Goal: Transaction & Acquisition: Book appointment/travel/reservation

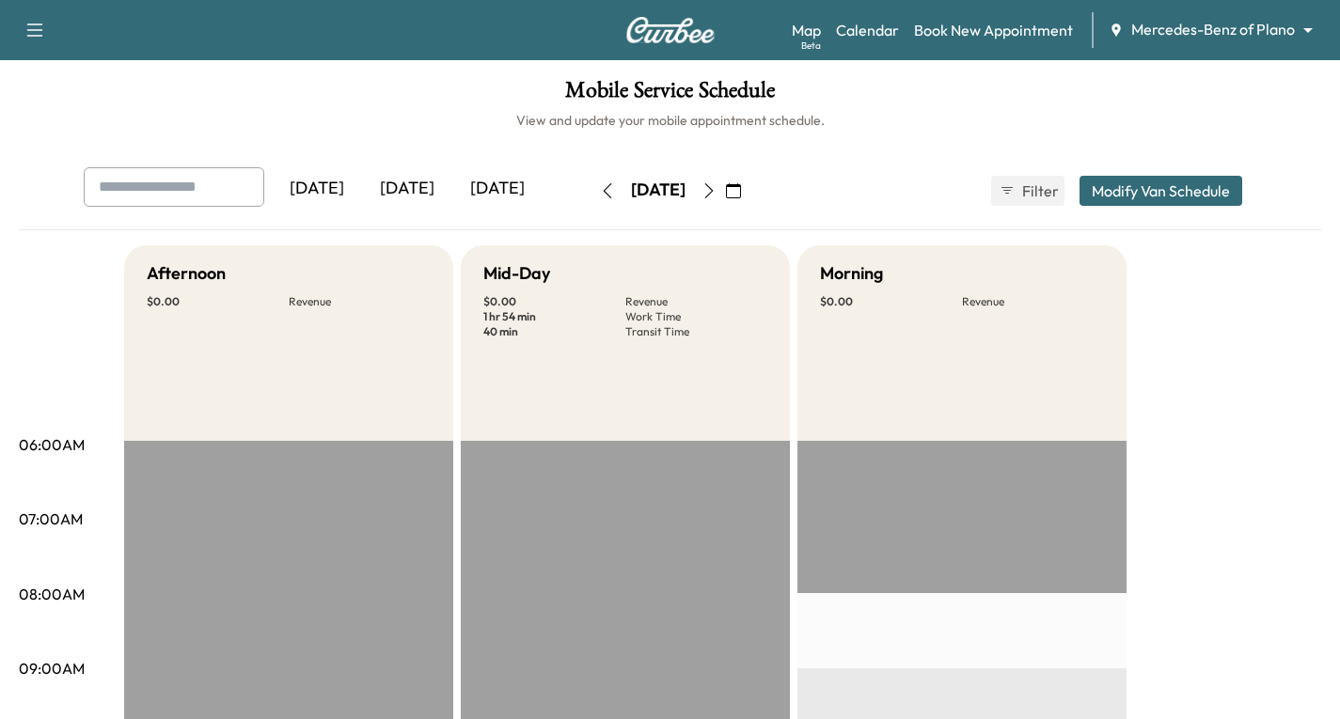
scroll to position [282, 0]
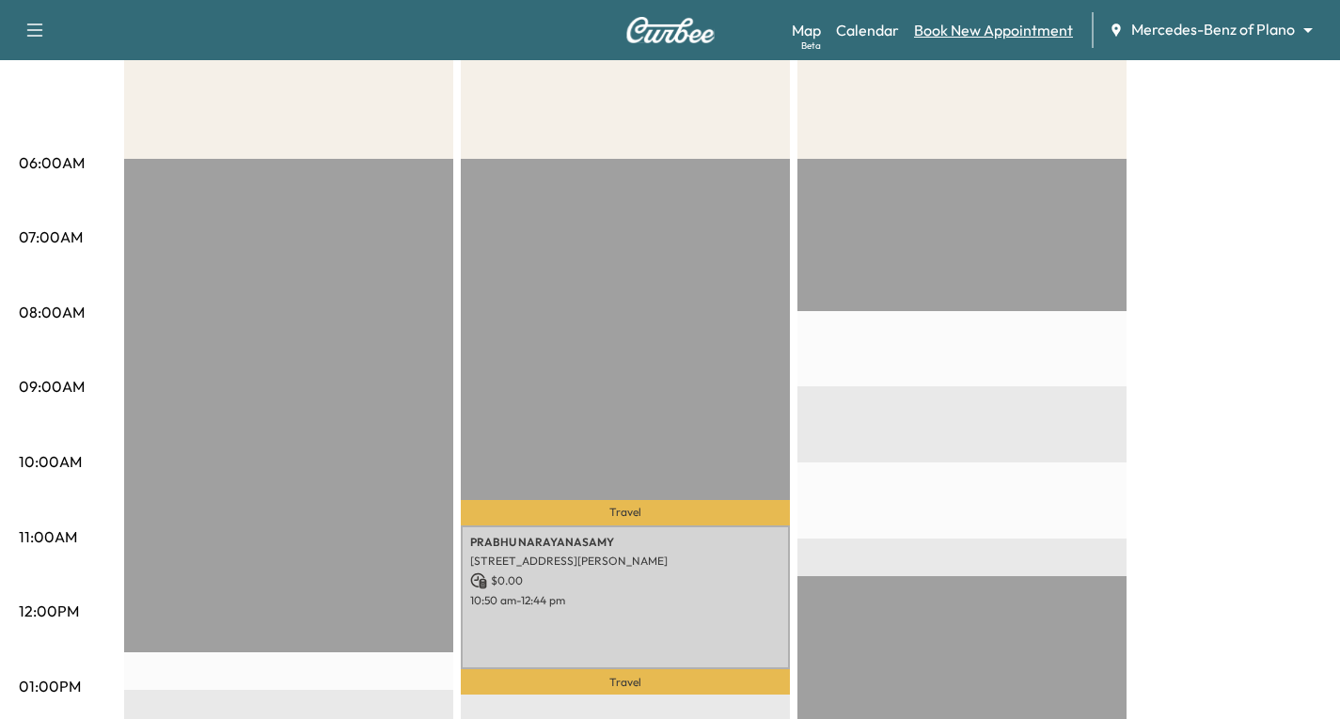
click at [968, 28] on link "Book New Appointment" at bounding box center [993, 30] width 159 height 23
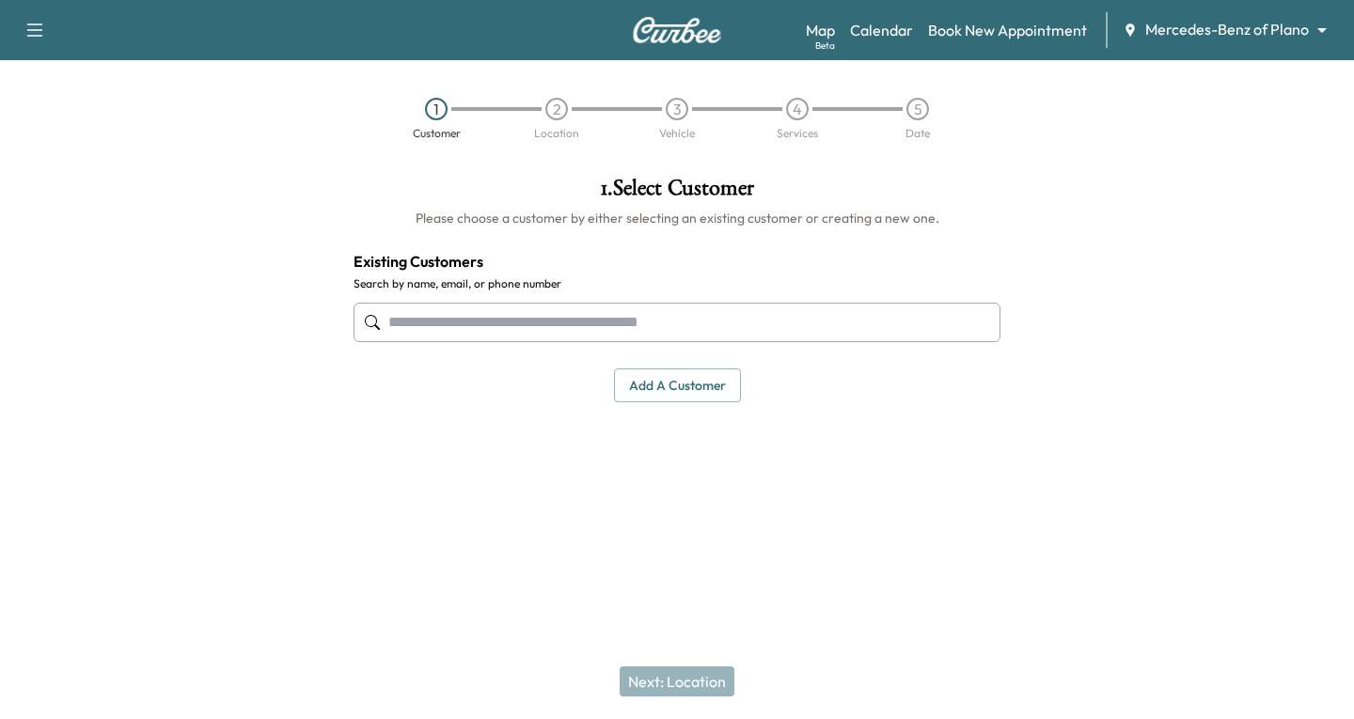
click at [377, 313] on div at bounding box center [372, 322] width 23 height 23
click at [404, 321] on input "text" at bounding box center [677, 322] width 647 height 39
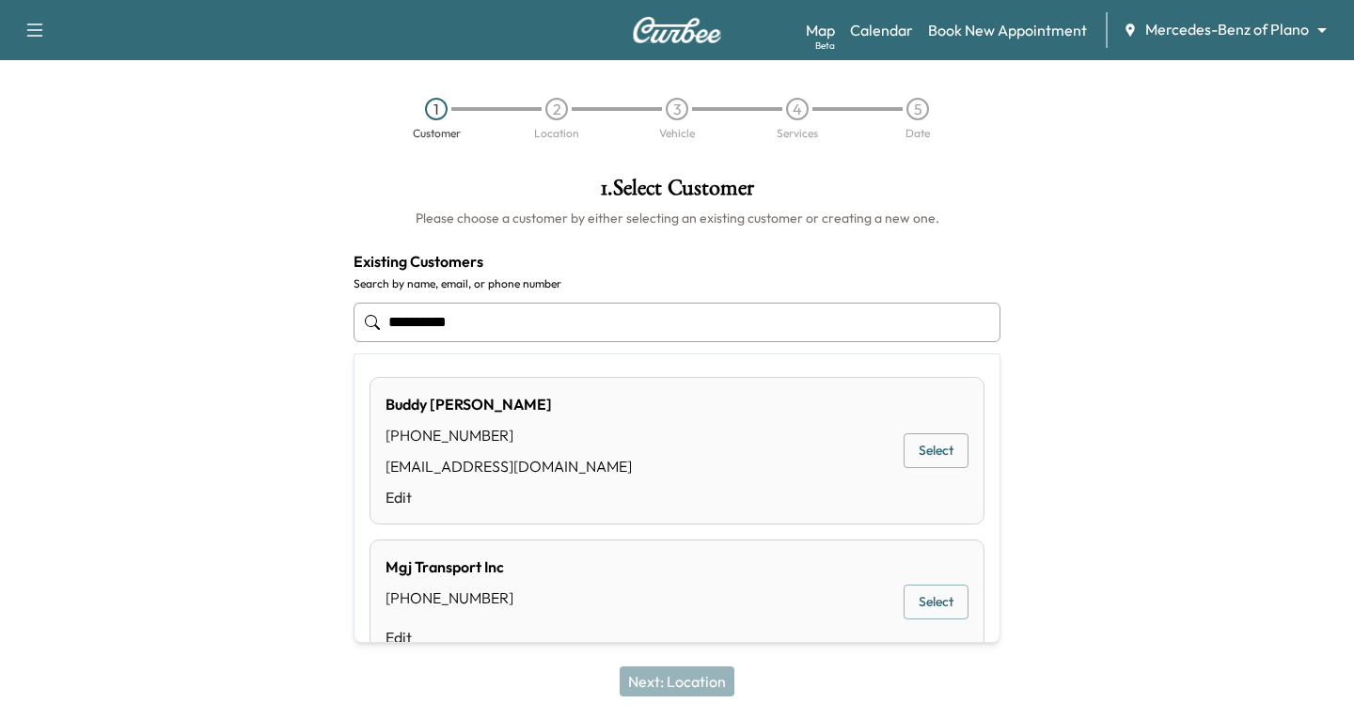
type input "**********"
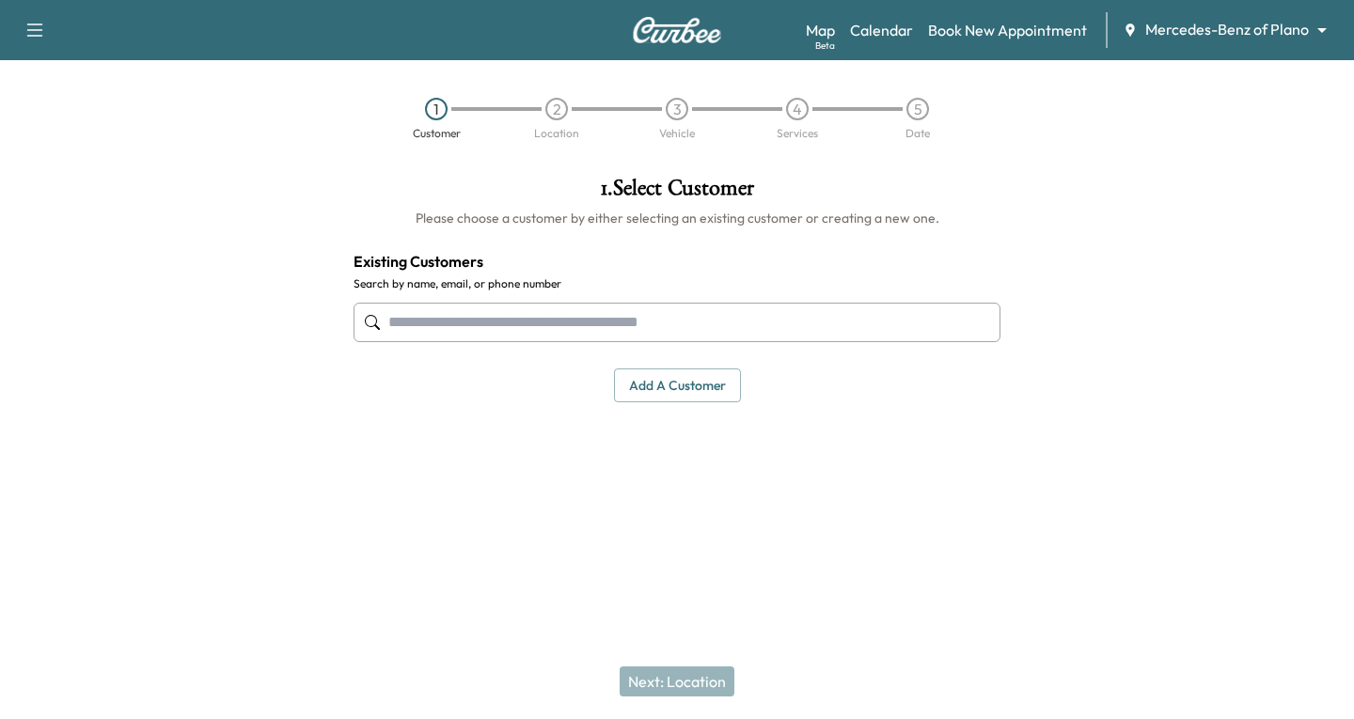
click at [408, 312] on input "text" at bounding box center [677, 322] width 647 height 39
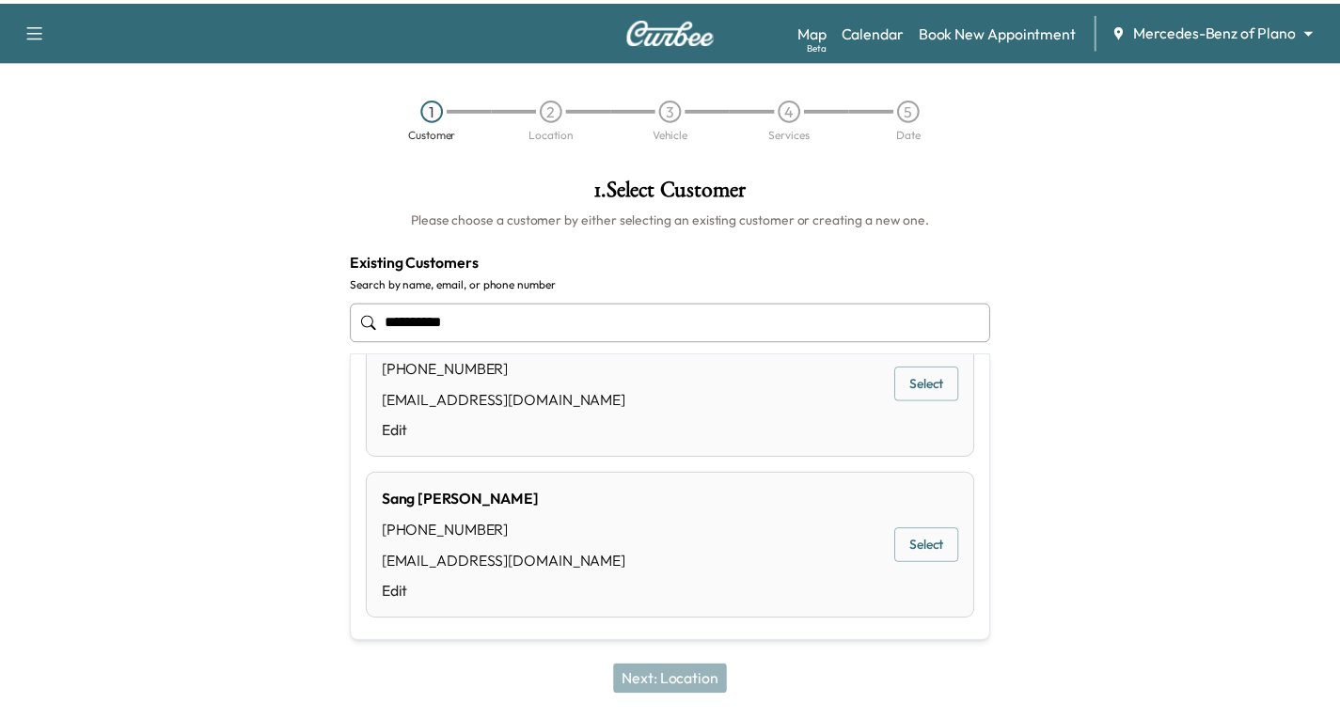
scroll to position [370, 0]
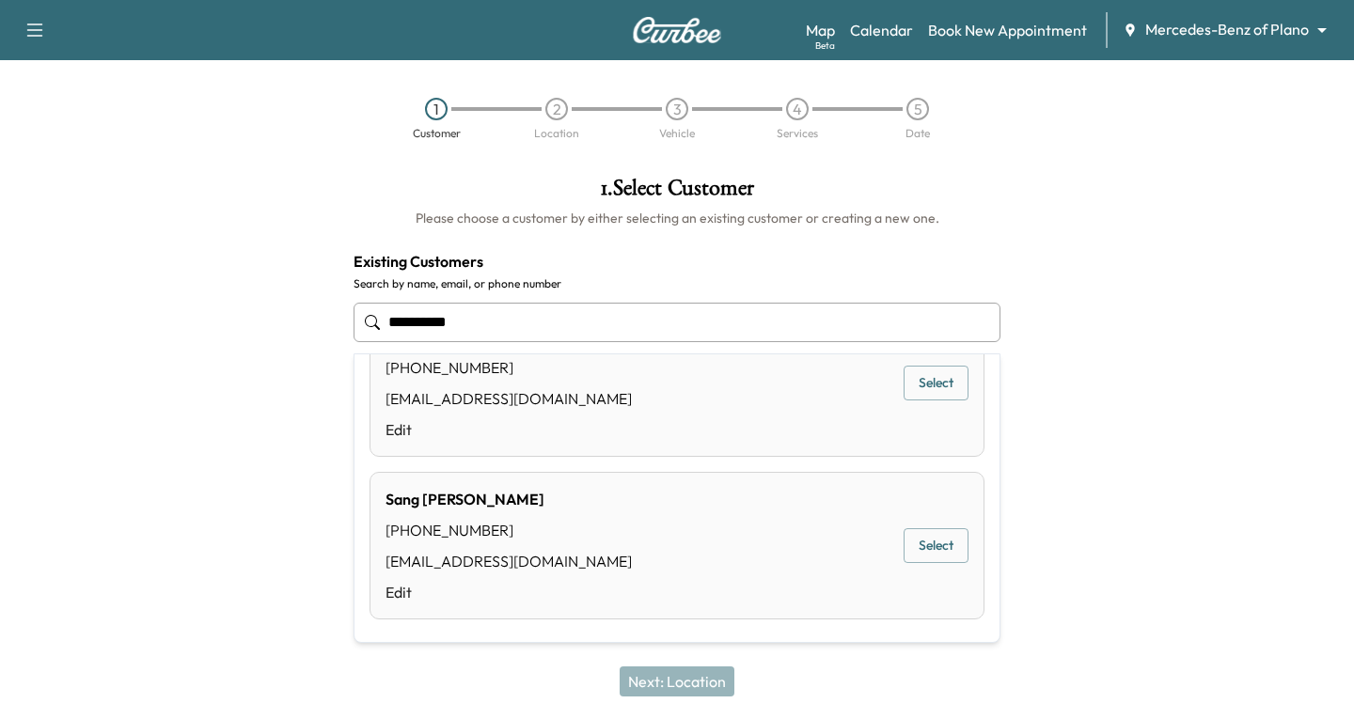
click at [915, 547] on button "Select" at bounding box center [936, 545] width 65 height 35
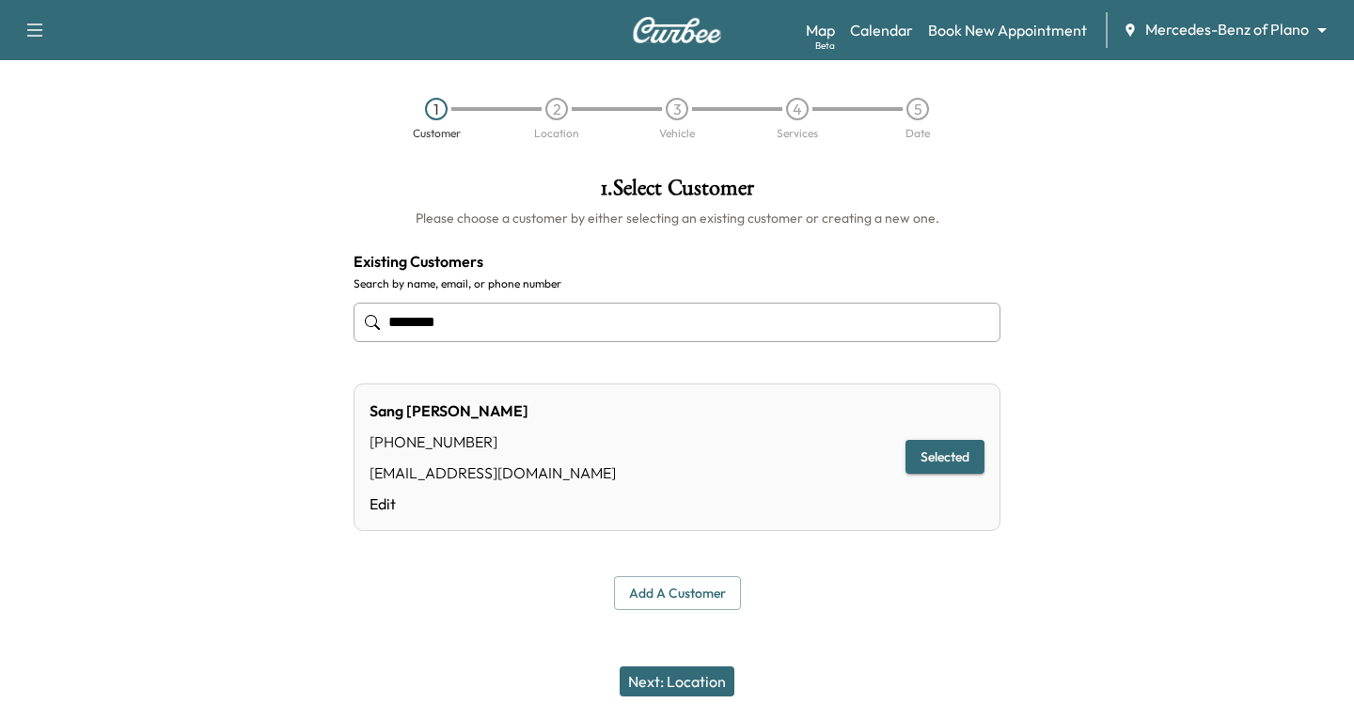
type input "********"
click at [956, 458] on button "Selected" at bounding box center [945, 457] width 79 height 35
click at [670, 688] on button "Next: Location" at bounding box center [677, 682] width 115 height 30
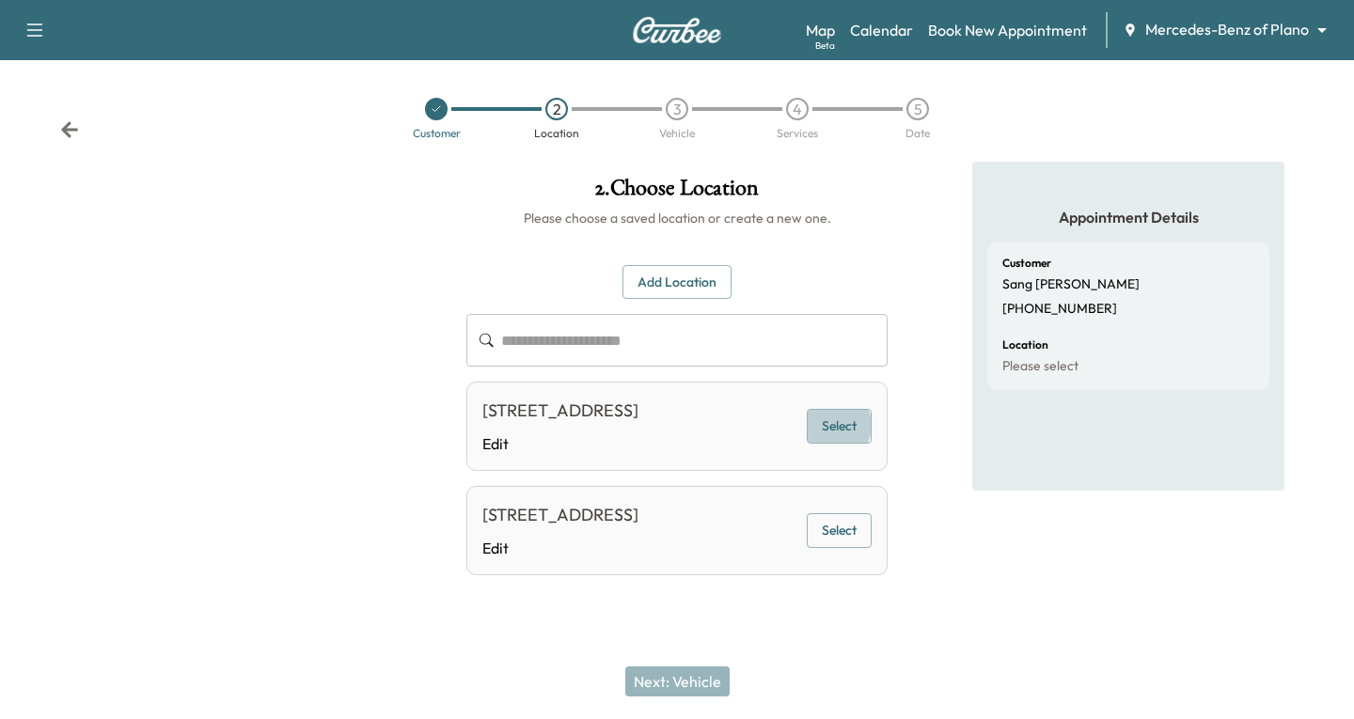
click at [838, 438] on button "Select" at bounding box center [839, 426] width 65 height 35
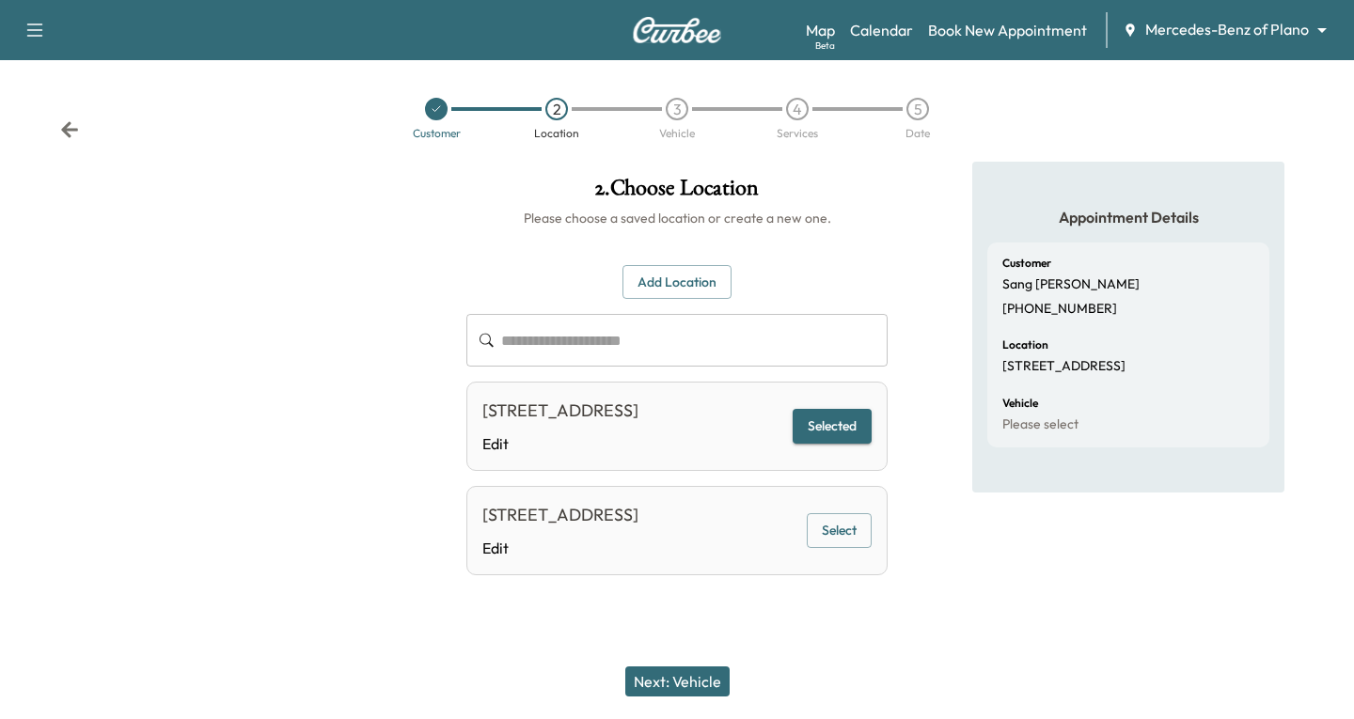
click at [690, 678] on button "Next: Vehicle" at bounding box center [677, 682] width 104 height 30
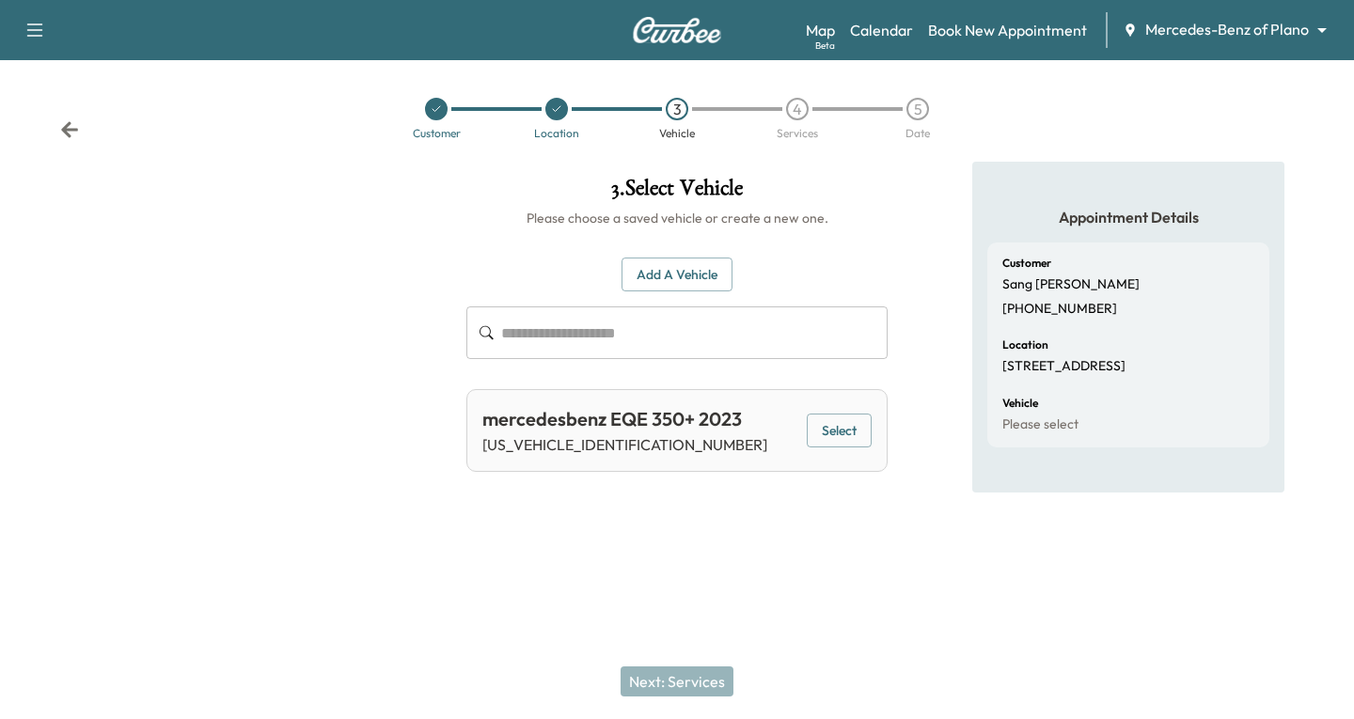
click at [826, 427] on button "Select" at bounding box center [839, 431] width 65 height 35
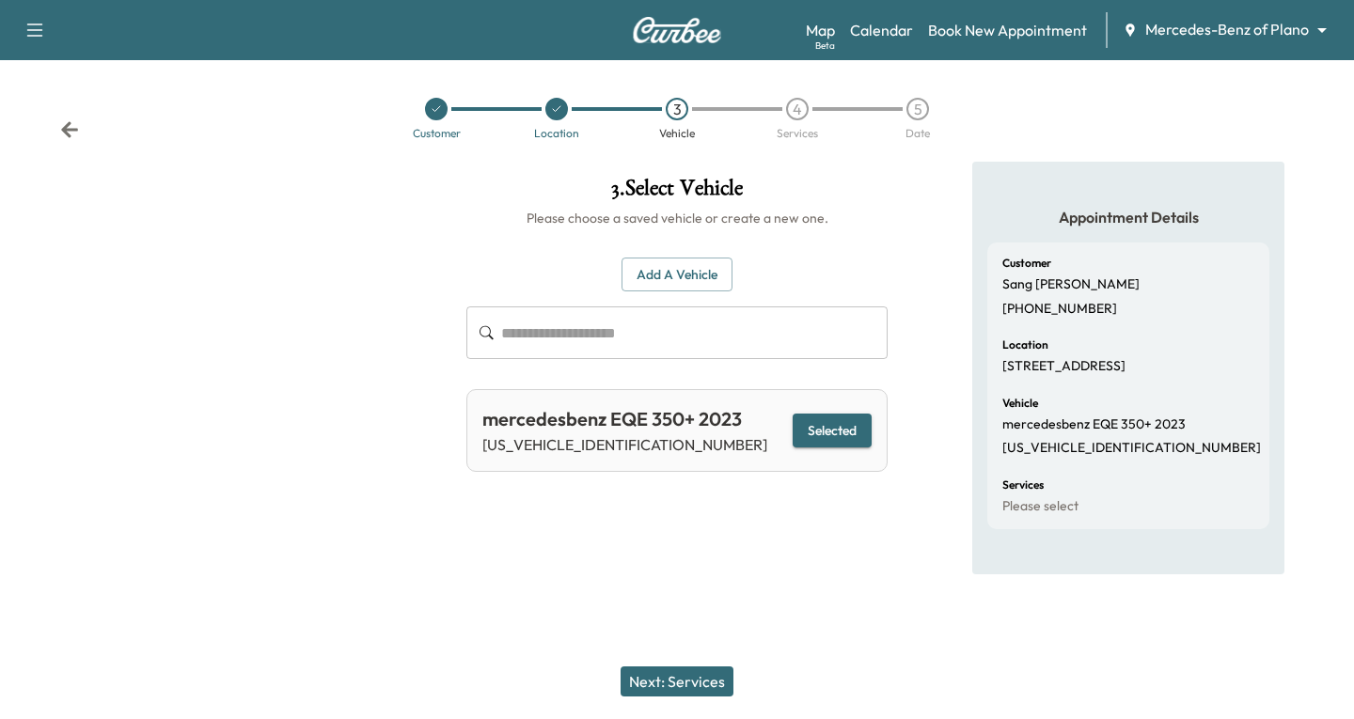
click at [681, 685] on button "Next: Services" at bounding box center [677, 682] width 113 height 30
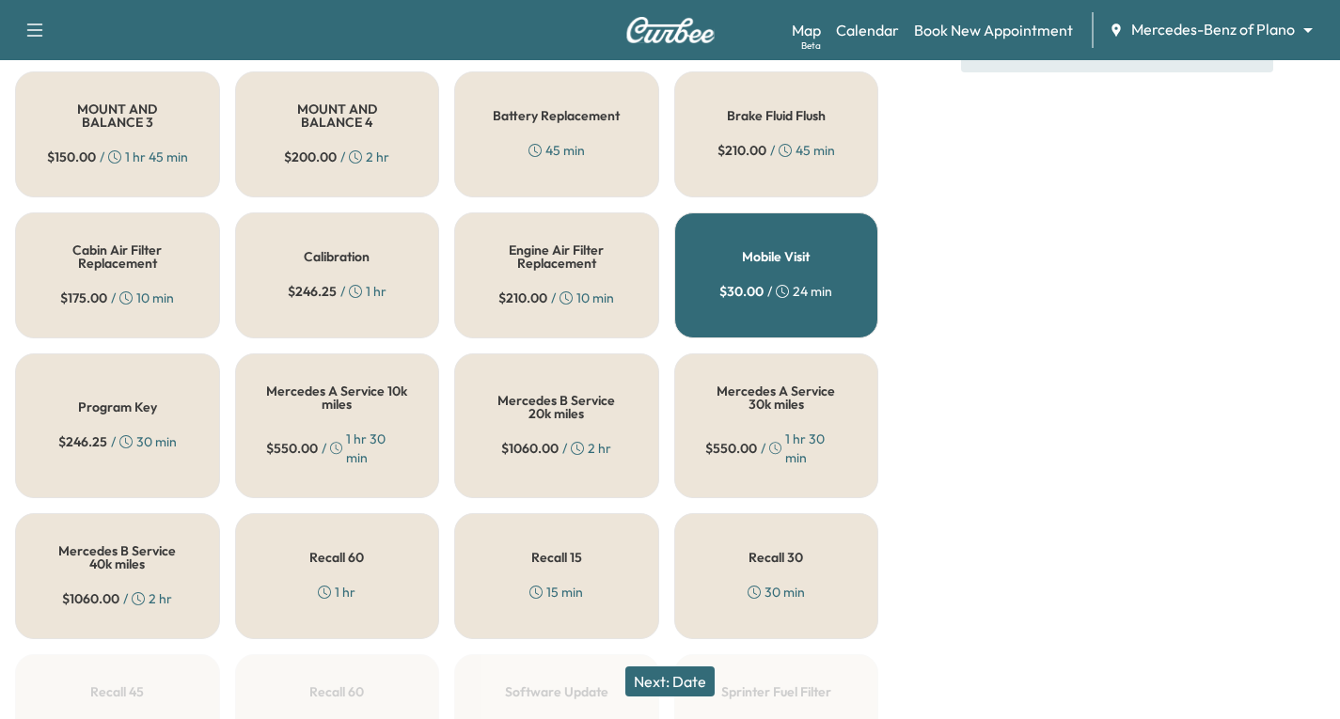
scroll to position [564, 0]
drag, startPoint x: 583, startPoint y: 426, endPoint x: 642, endPoint y: 331, distance: 111.9
click at [642, 331] on div "Mercedes 10k Service 1 hr 30 min Mercedes 20k Service 1 hr 45 min Mercedes 30k …" at bounding box center [446, 420] width 863 height 1239
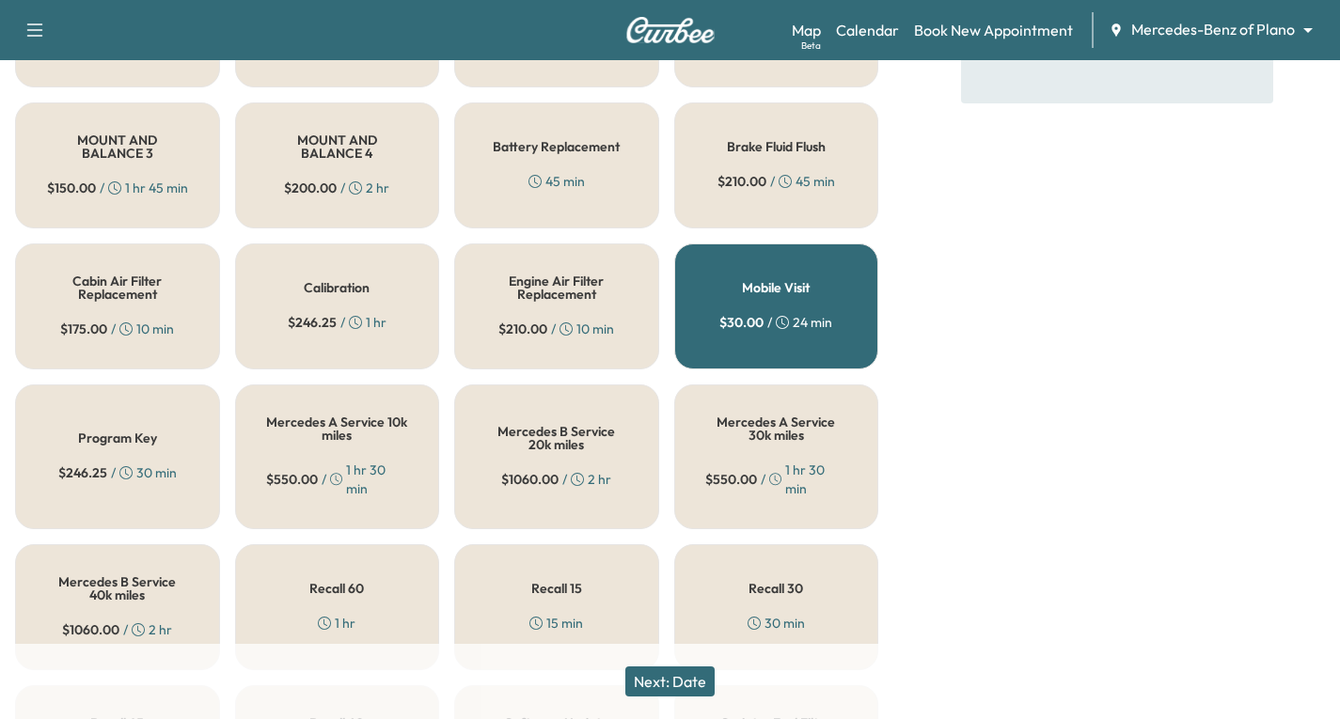
scroll to position [470, 0]
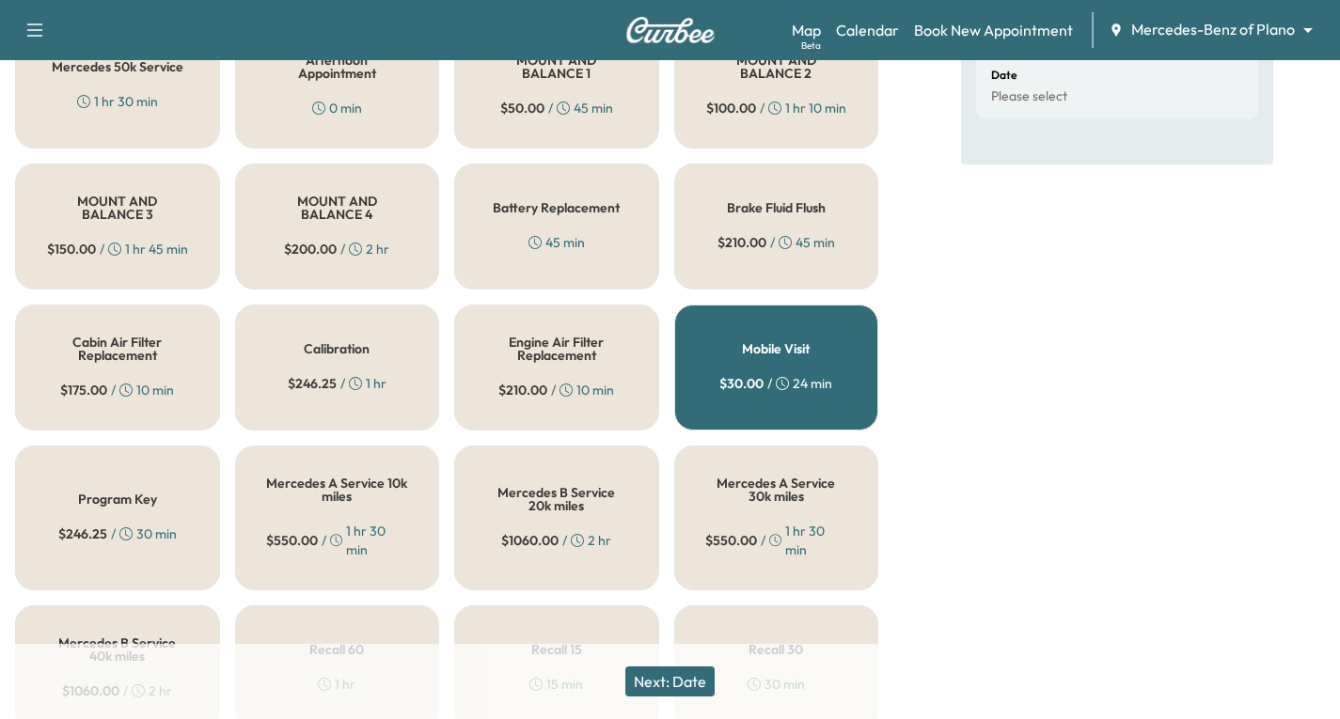
click at [346, 502] on h5 "Mercedes A Service 10k miles" at bounding box center [337, 490] width 143 height 26
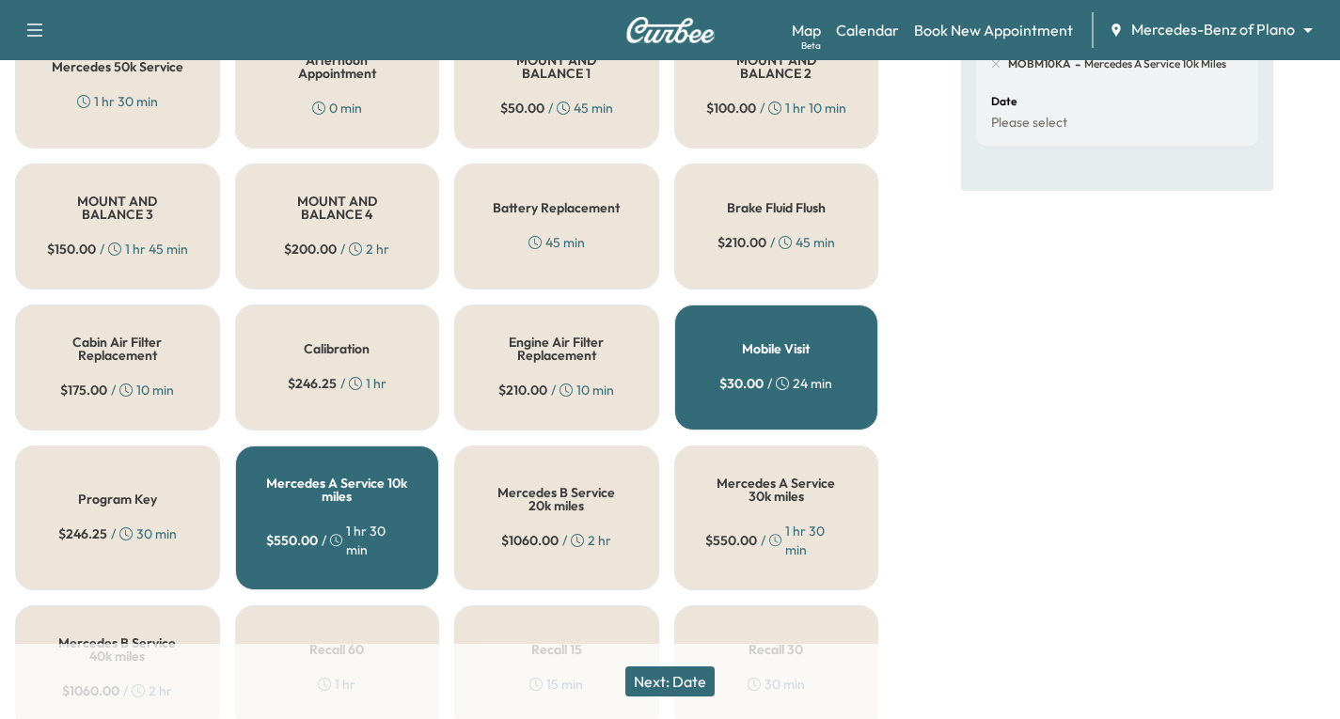
click at [684, 681] on button "Next: Date" at bounding box center [669, 682] width 89 height 30
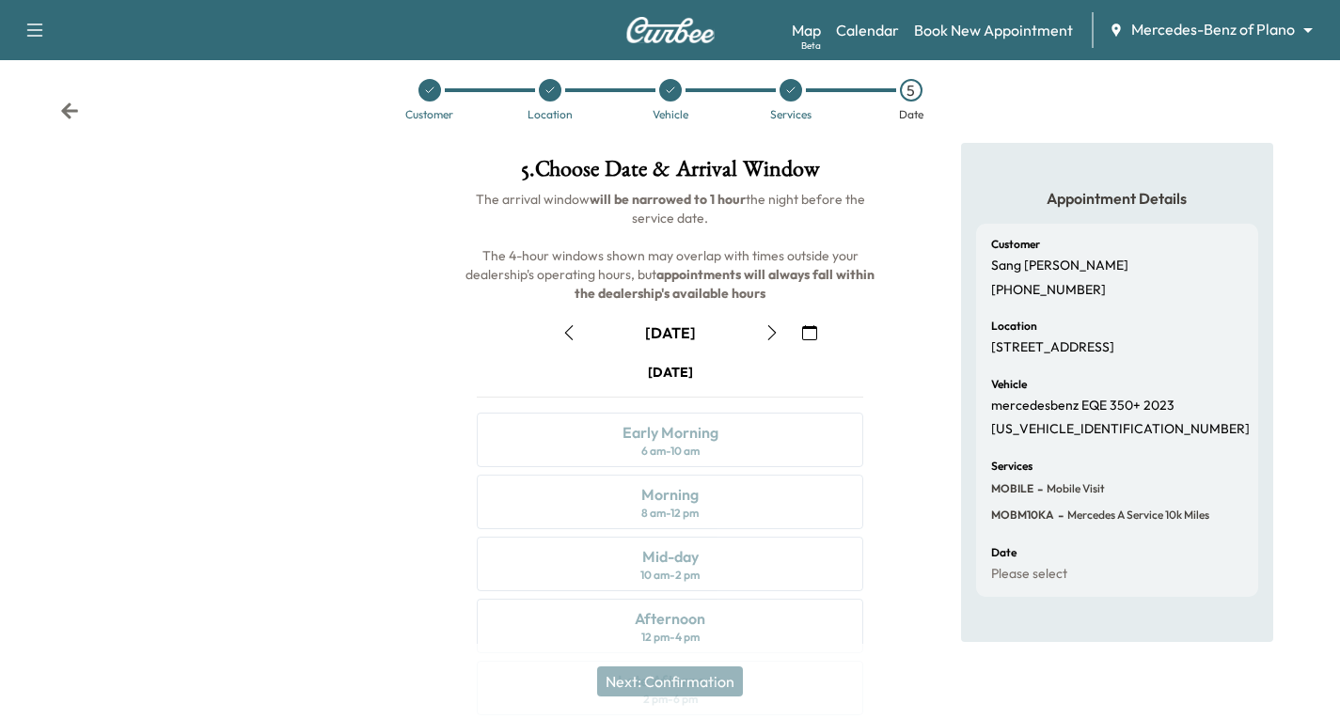
scroll to position [222, 0]
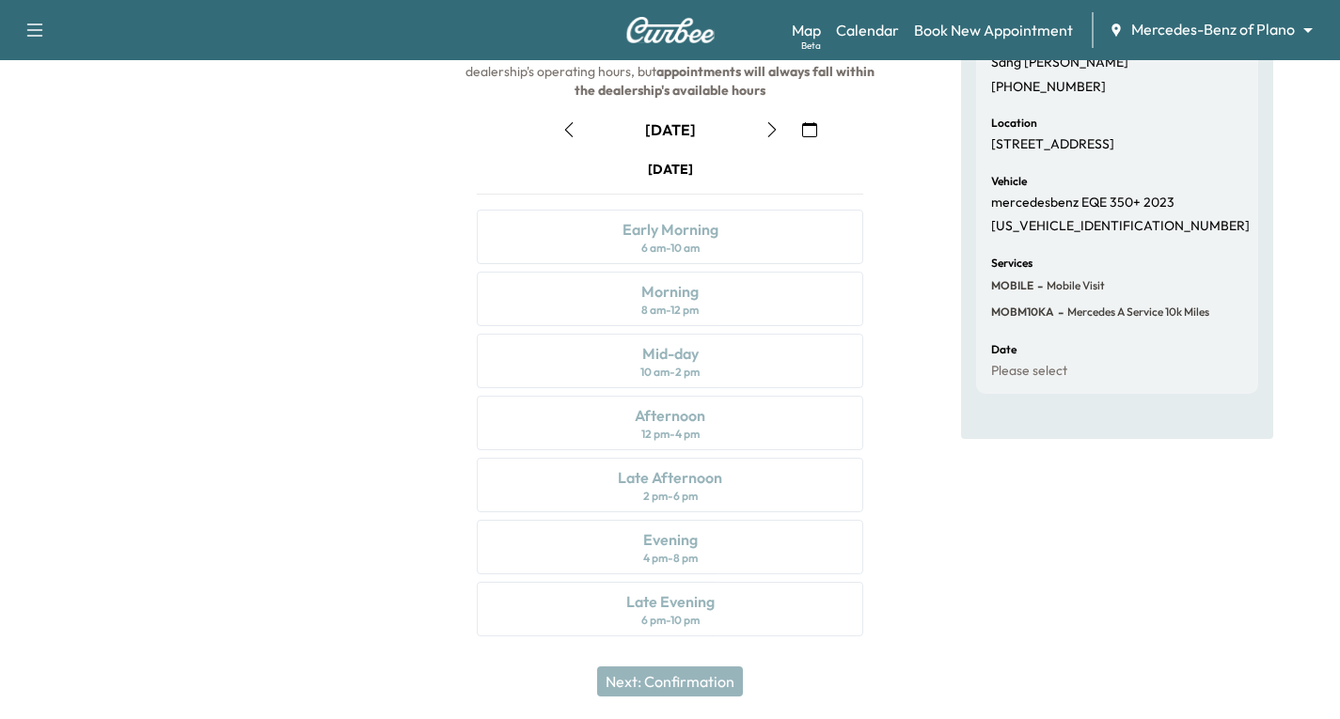
click at [807, 125] on icon "button" at bounding box center [809, 129] width 15 height 15
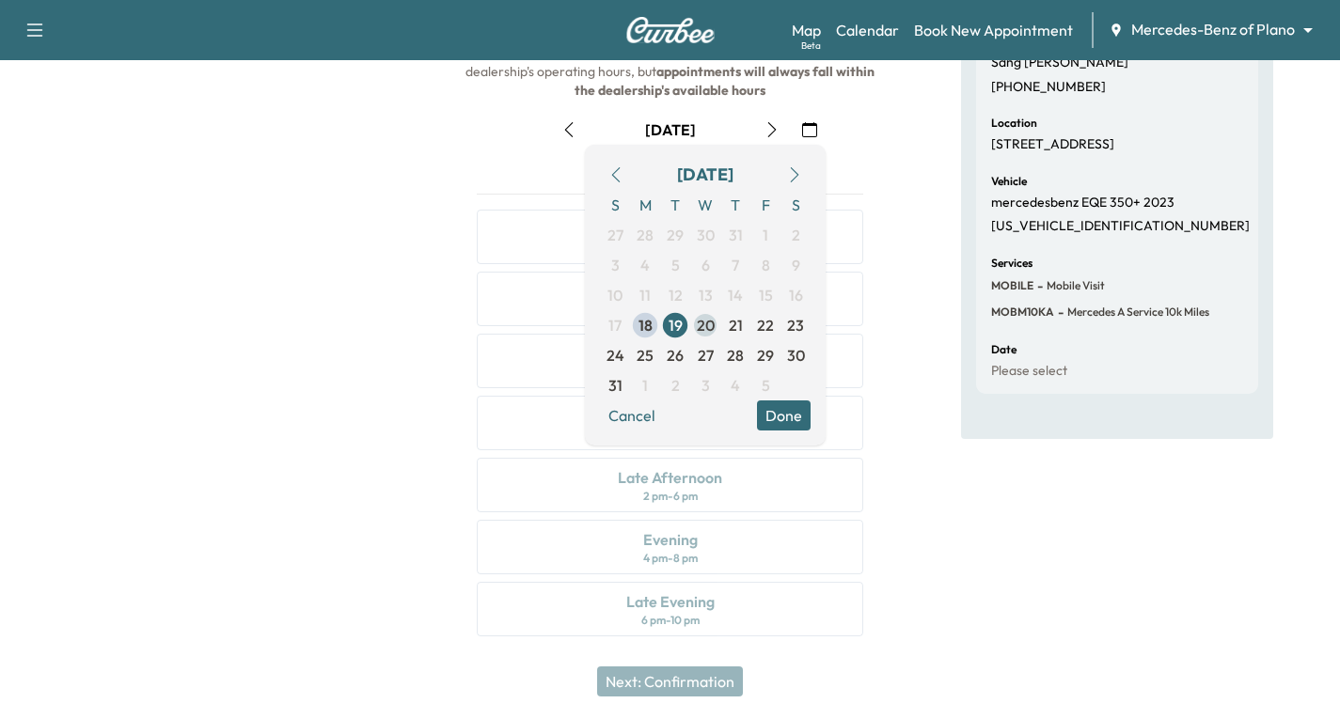
click at [711, 328] on span "20" at bounding box center [706, 325] width 18 height 23
click at [973, 523] on div "Appointment Details Customer [PERSON_NAME] [PHONE_NUMBER] Location [STREET_ADDR…" at bounding box center [1117, 299] width 312 height 719
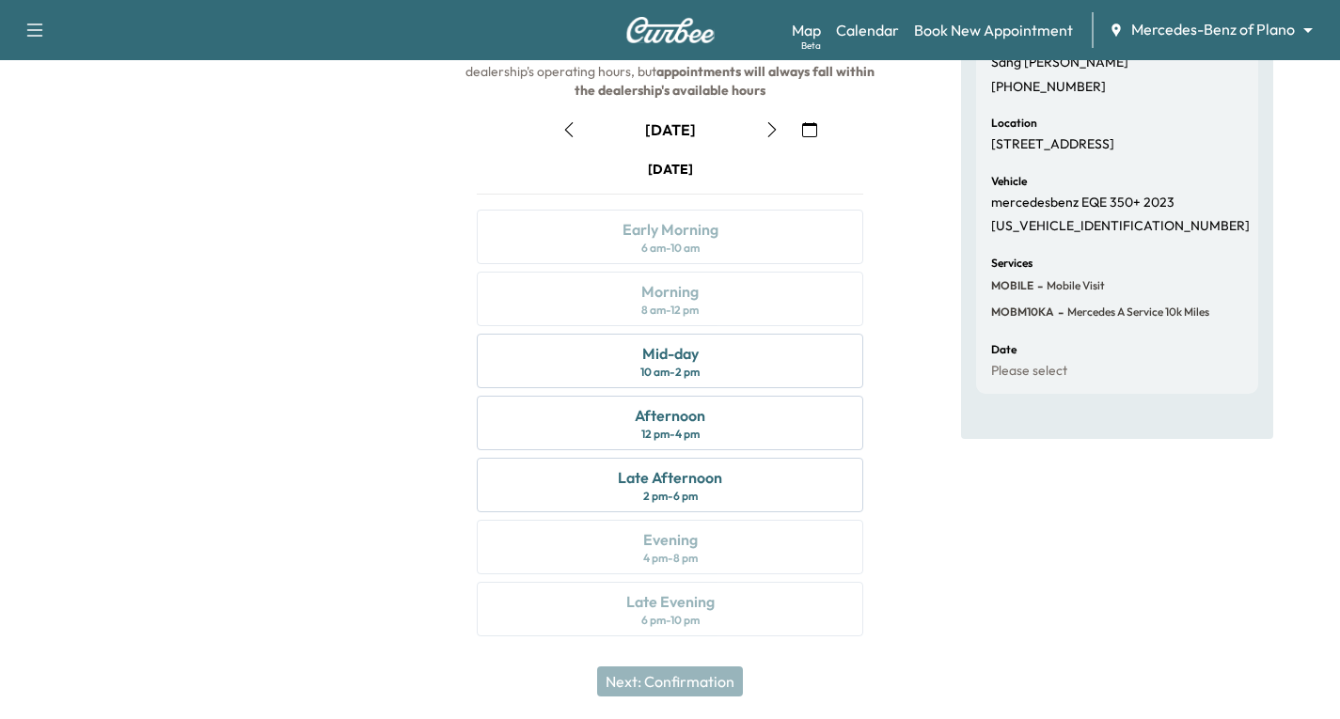
click at [767, 128] on icon "button" at bounding box center [772, 129] width 15 height 15
click at [765, 136] on icon "button" at bounding box center [772, 129] width 15 height 15
click at [749, 291] on div "Morning 8 am - 12 pm" at bounding box center [670, 299] width 386 height 55
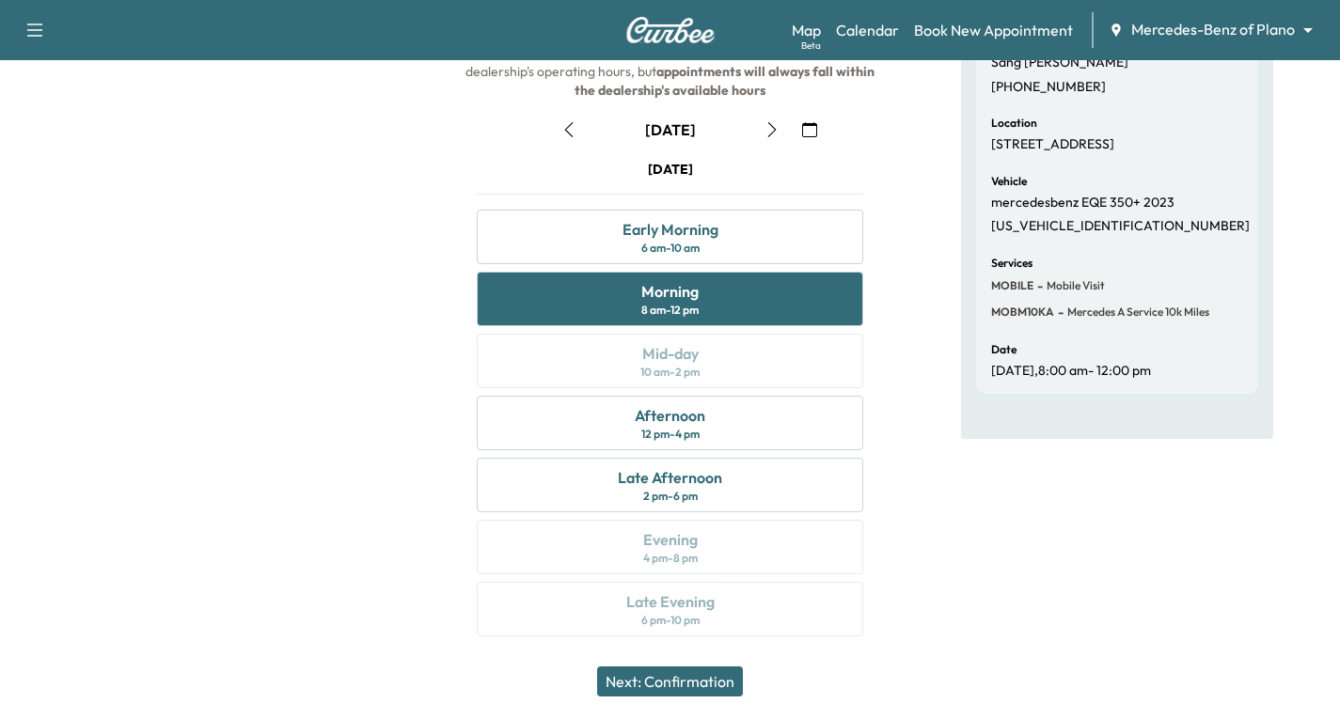
click at [682, 677] on button "Next: Confirmation" at bounding box center [670, 682] width 146 height 30
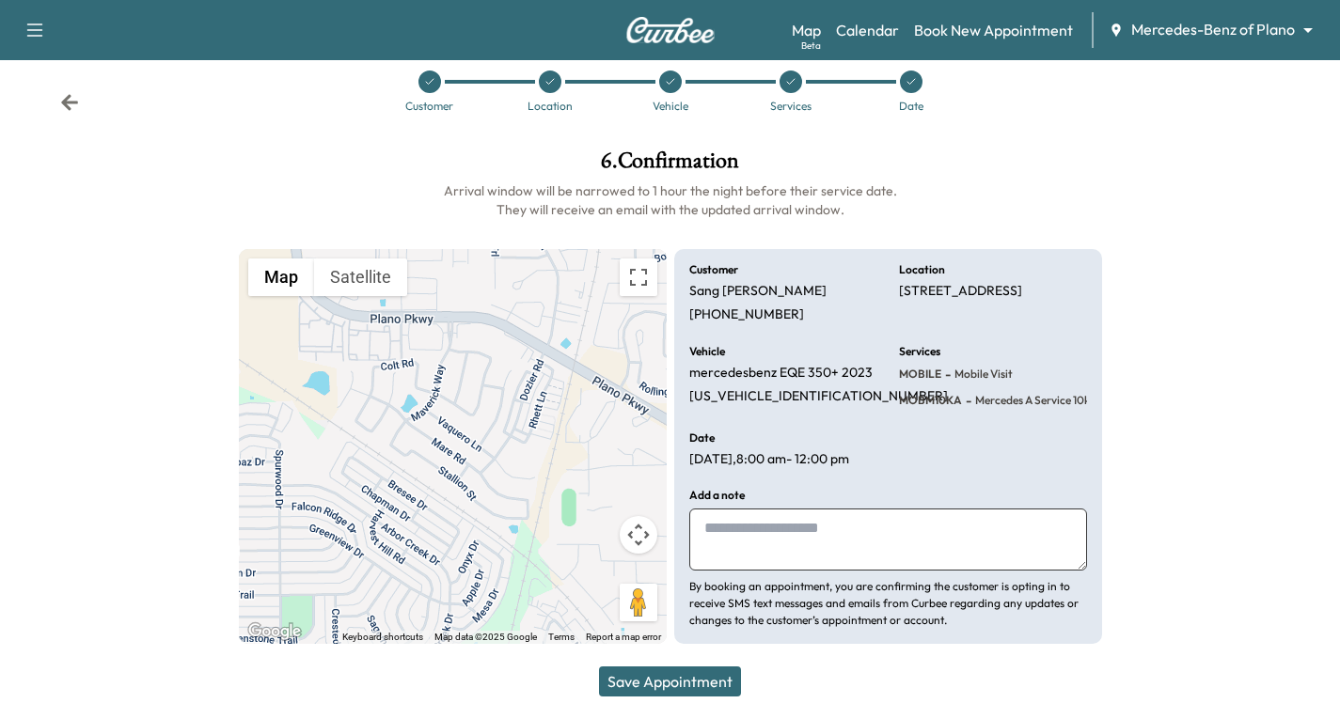
click at [676, 681] on button "Save Appointment" at bounding box center [670, 682] width 142 height 30
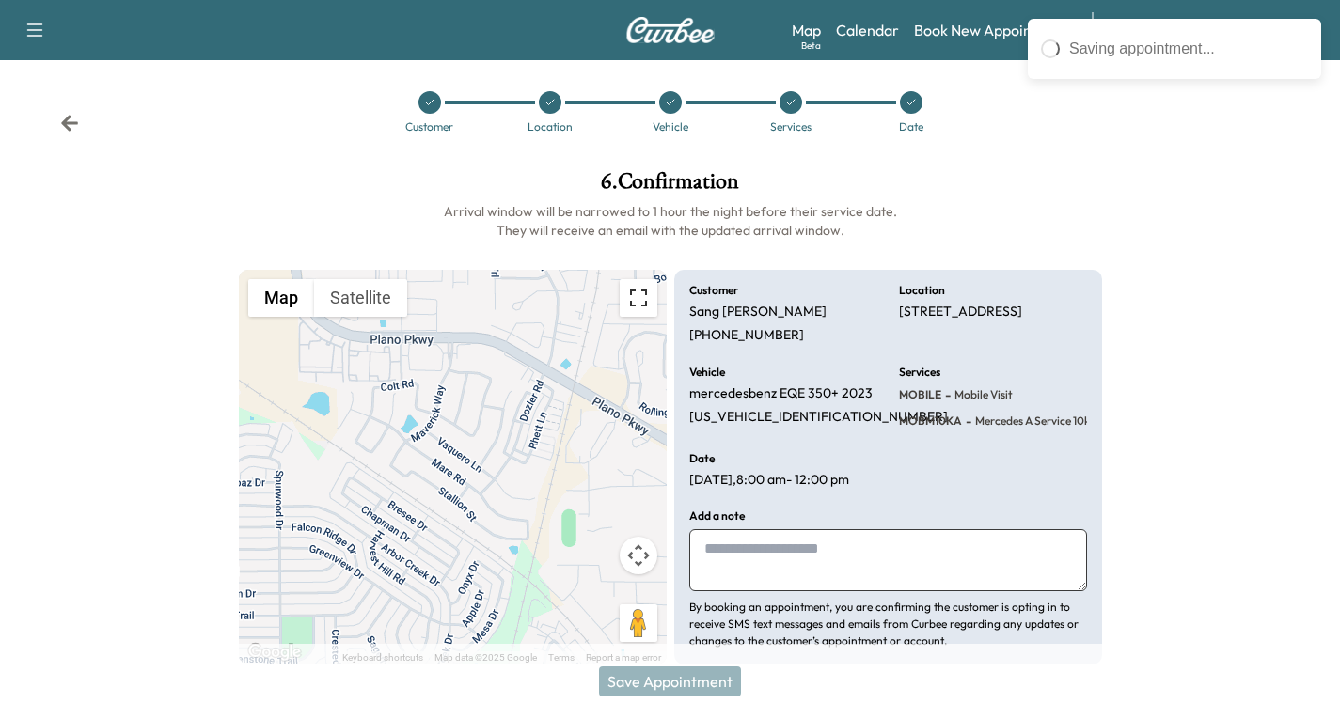
scroll to position [0, 0]
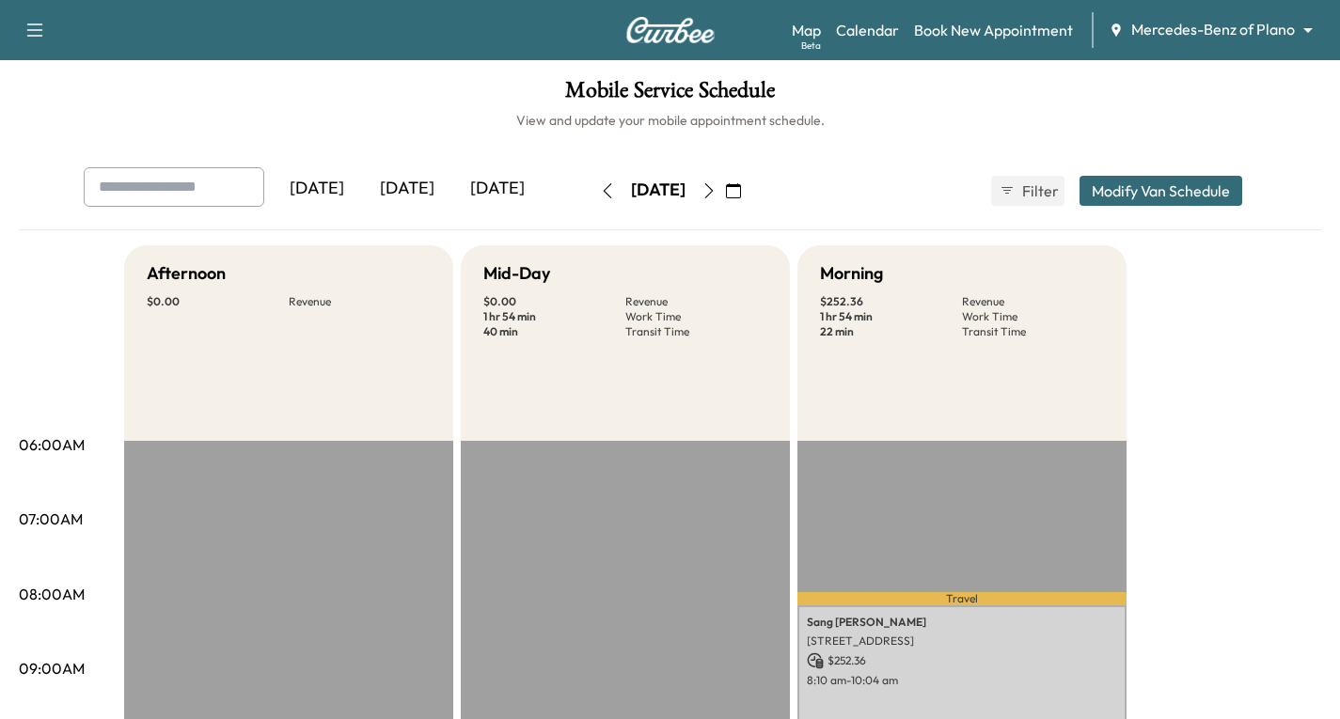
drag, startPoint x: 1134, startPoint y: 624, endPoint x: 1112, endPoint y: 658, distance: 40.2
drag, startPoint x: 1112, startPoint y: 658, endPoint x: 1288, endPoint y: 665, distance: 176.0
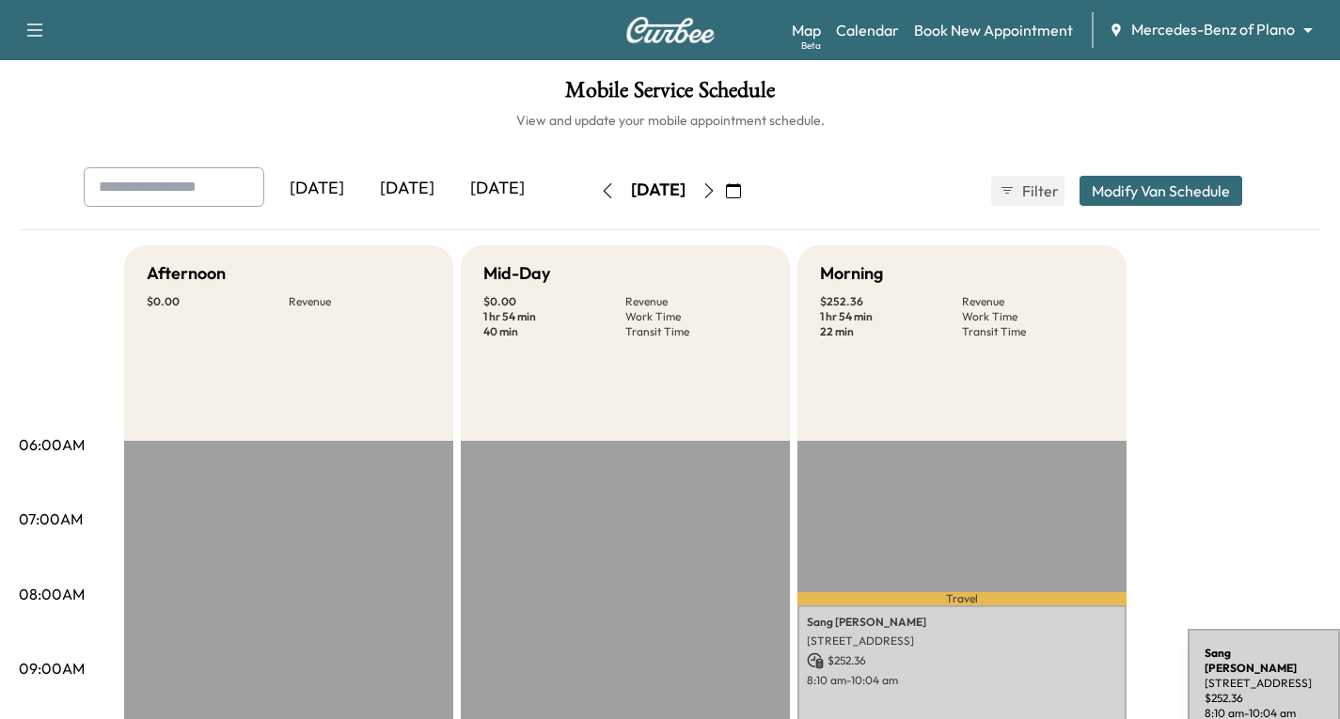
click at [1047, 695] on div "[PERSON_NAME] [STREET_ADDRESS] $ 252.36 8:10 am - 10:04 am" at bounding box center [961, 678] width 329 height 144
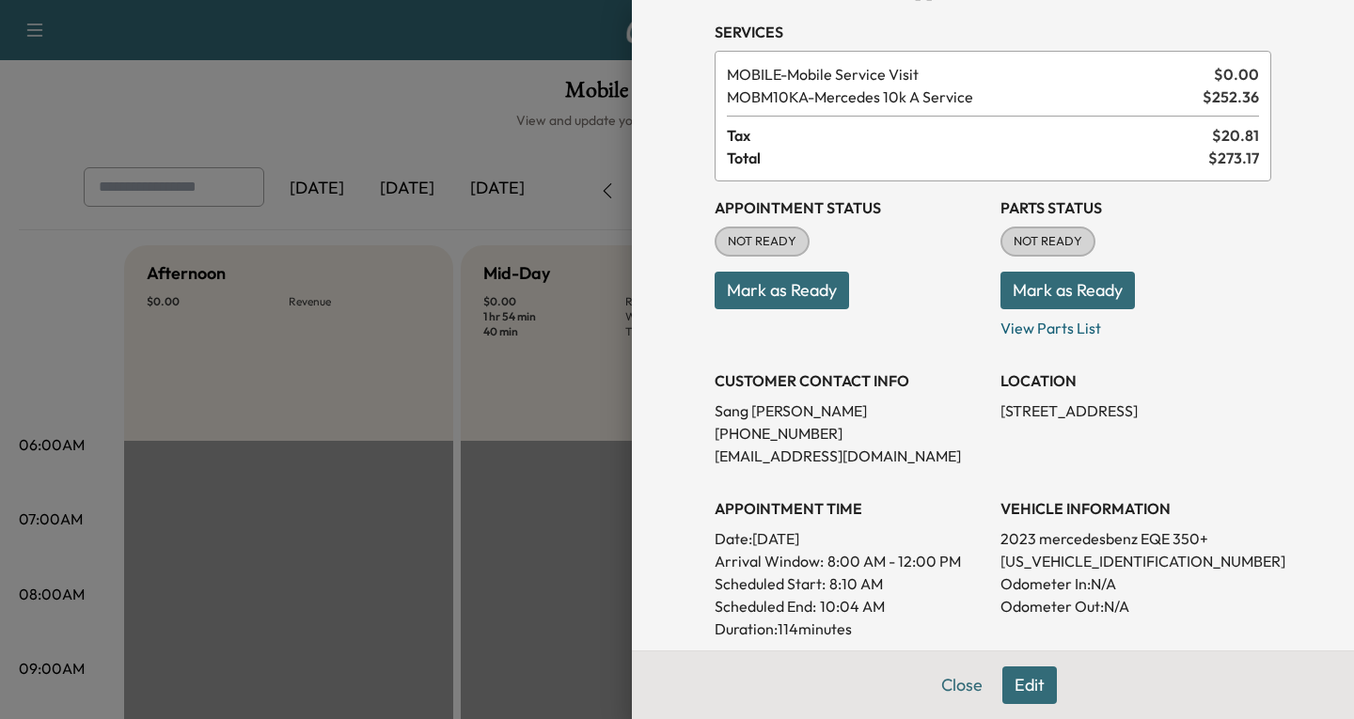
scroll to position [94, 0]
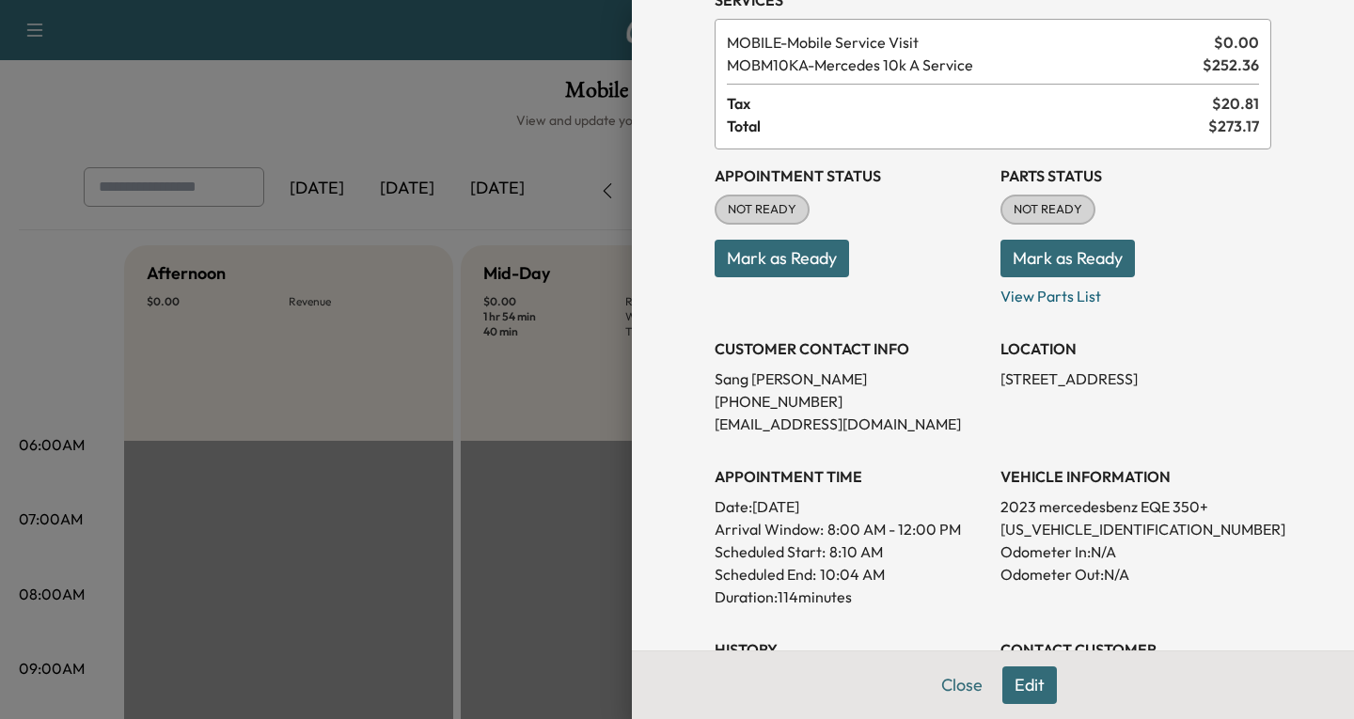
click at [1010, 688] on button "Edit" at bounding box center [1029, 686] width 55 height 38
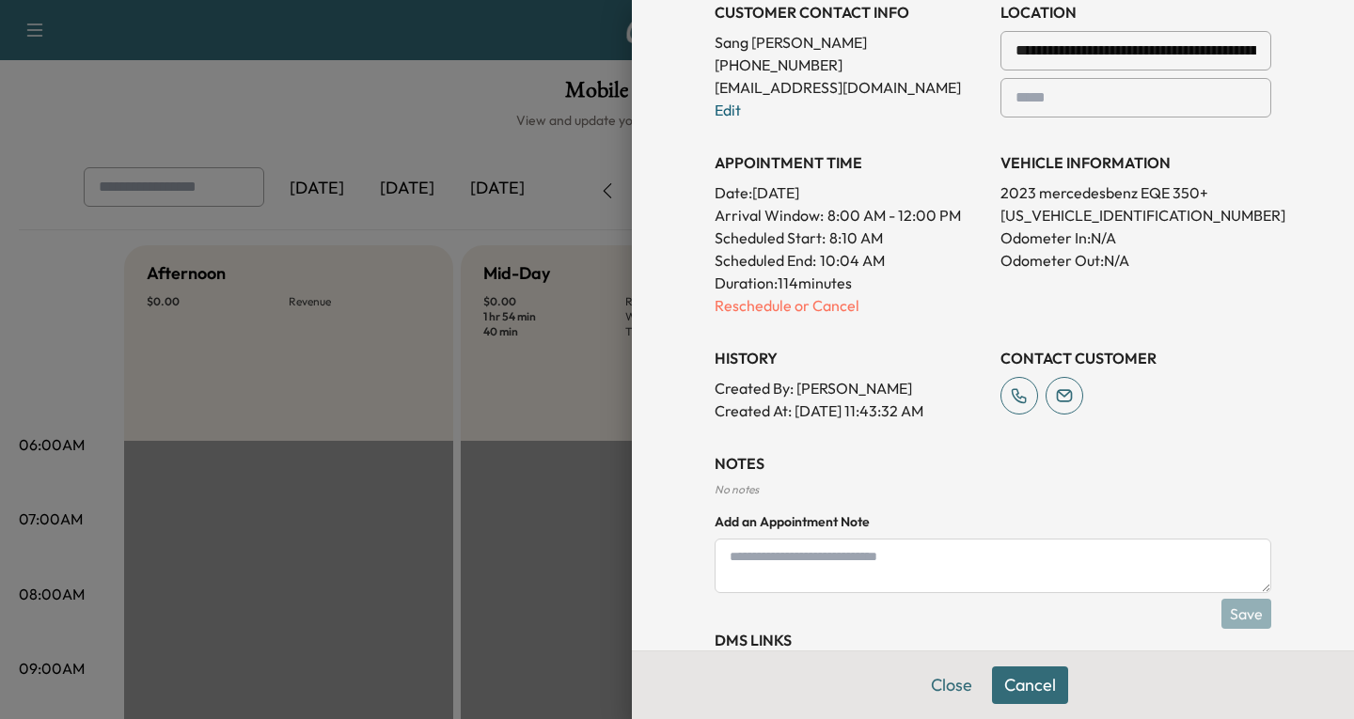
scroll to position [543, 0]
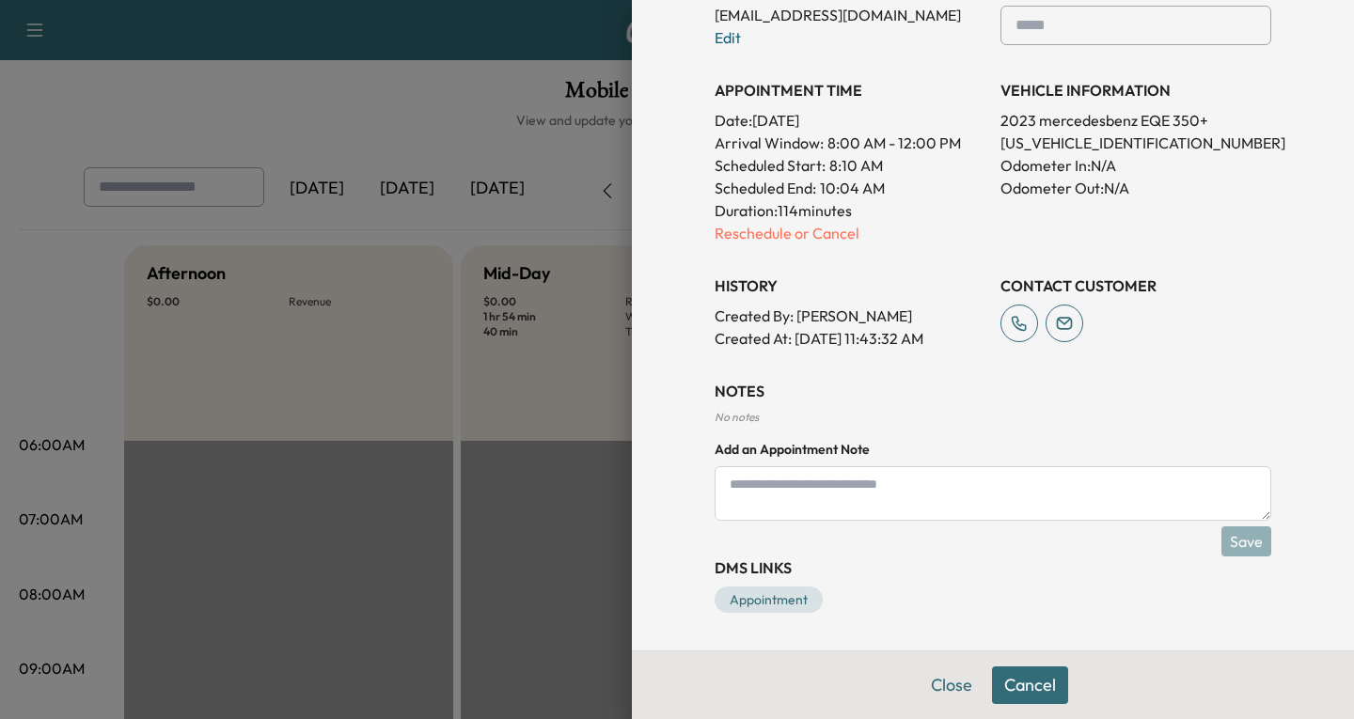
click at [728, 483] on textarea at bounding box center [993, 493] width 557 height 55
click at [1056, 481] on textarea "**********" at bounding box center [993, 493] width 557 height 55
click at [1044, 483] on textarea "**********" at bounding box center [993, 493] width 557 height 55
paste textarea "**********"
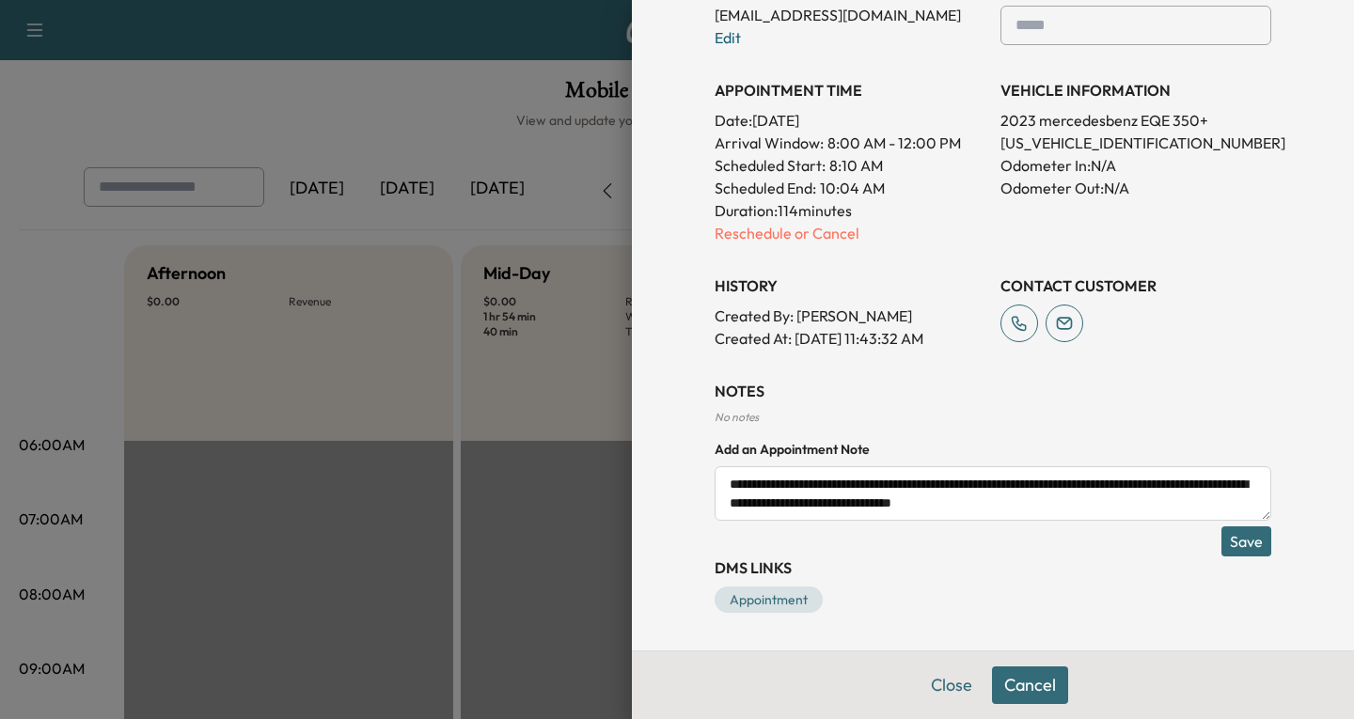
click at [870, 488] on textarea "**********" at bounding box center [993, 493] width 557 height 55
paste textarea "**********"
type textarea "**********"
click at [1246, 541] on button "Save" at bounding box center [1247, 542] width 50 height 30
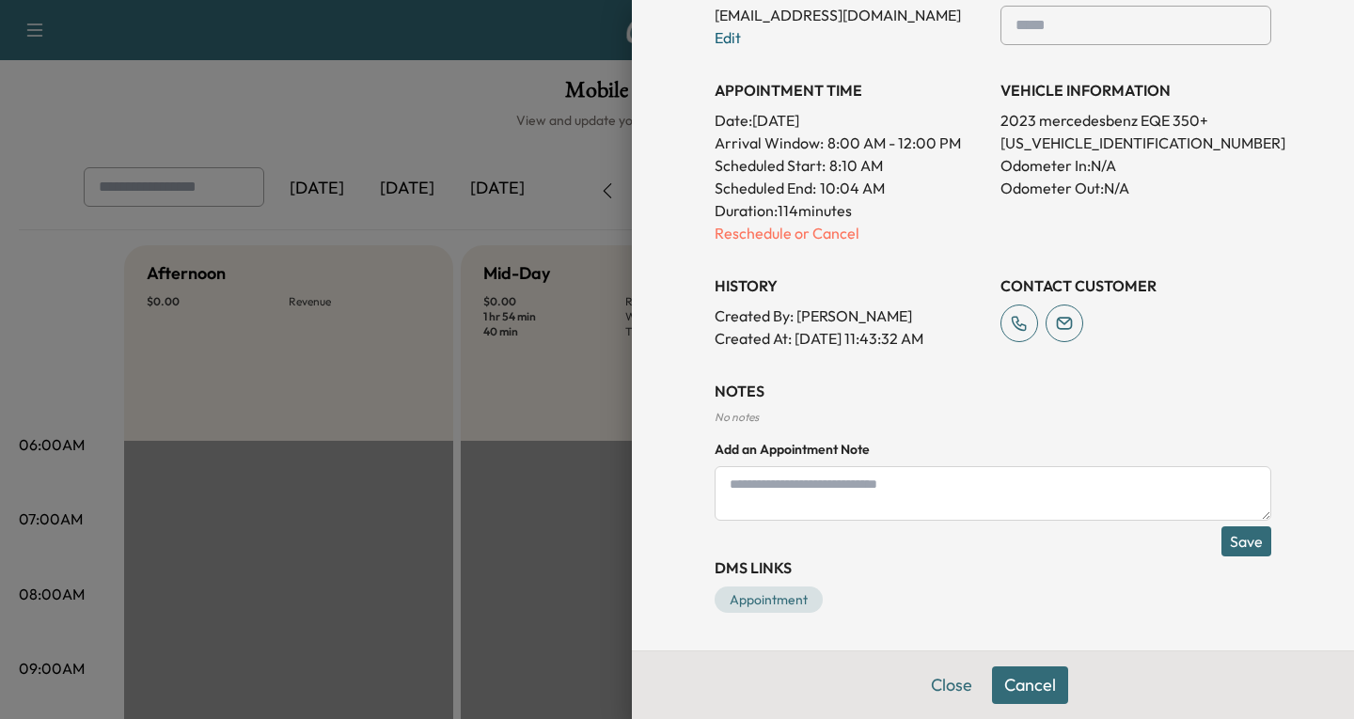
scroll to position [0, 0]
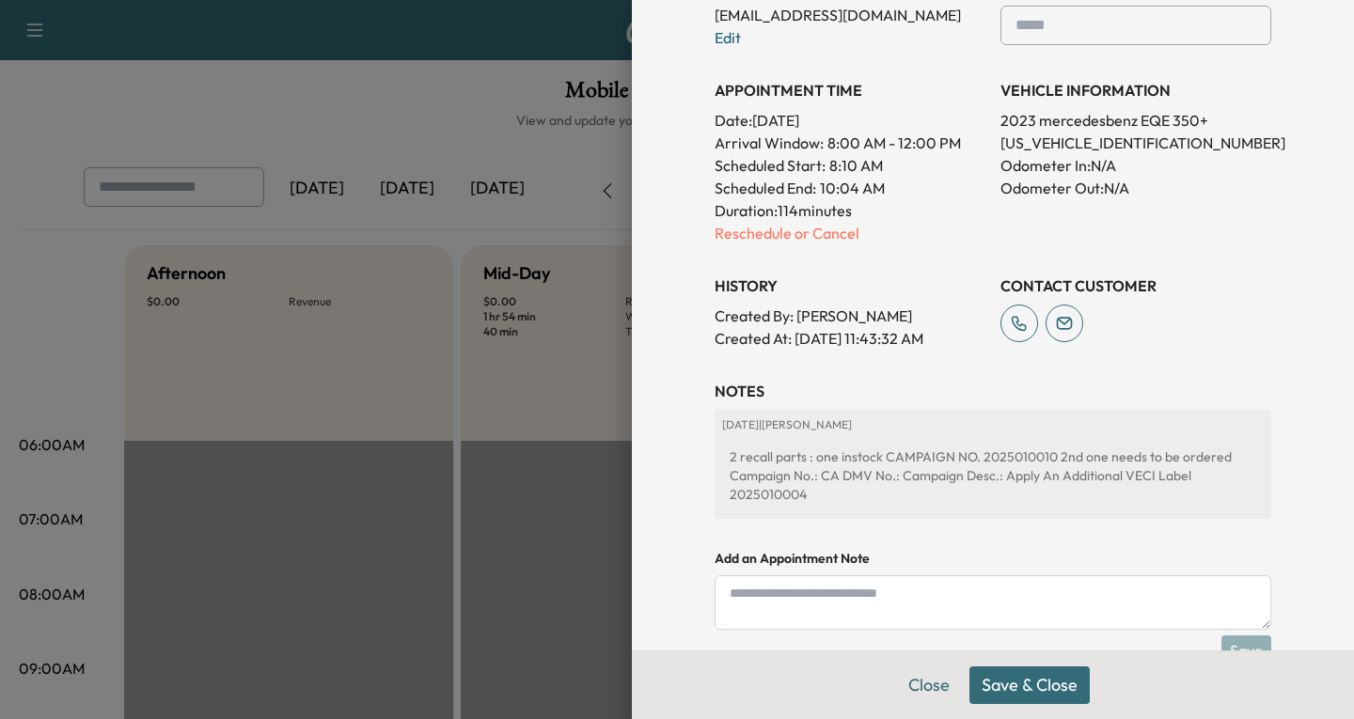
click at [1029, 688] on button "Save & Close" at bounding box center [1029, 686] width 120 height 38
